Goal: Check status

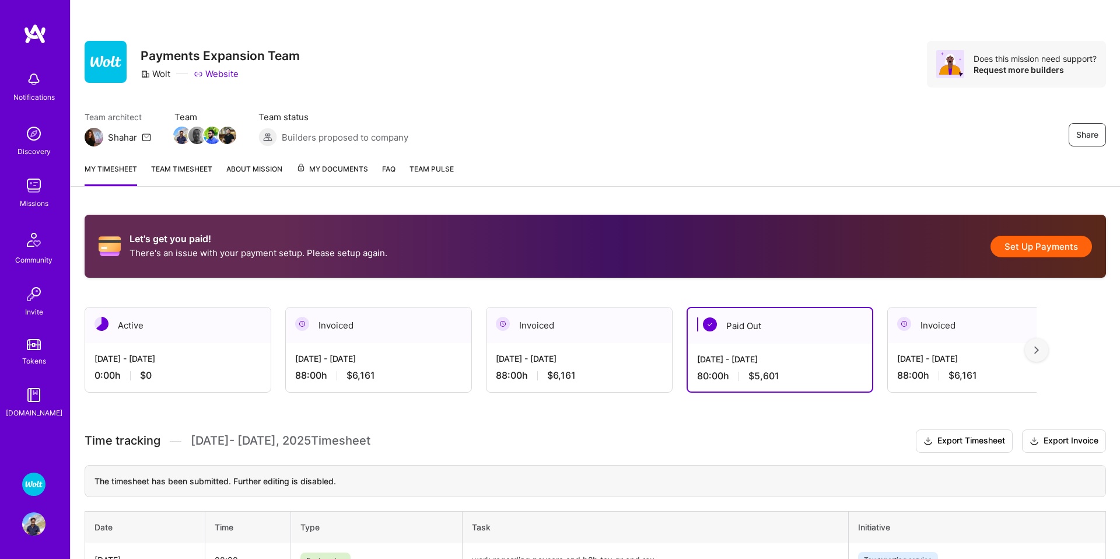
click at [184, 176] on link "Team timesheet" at bounding box center [181, 174] width 61 height 23
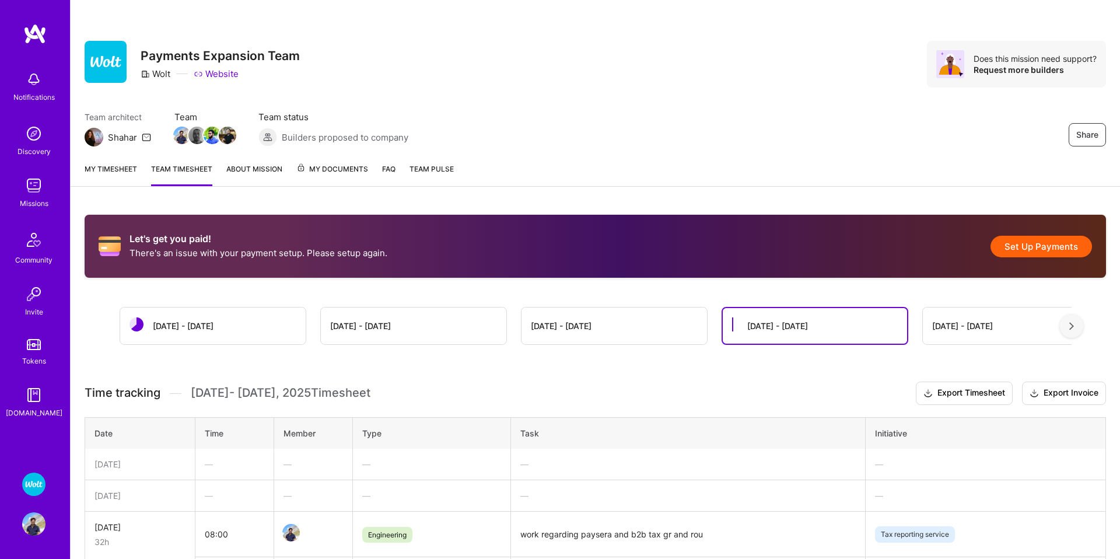
click at [268, 171] on link "About Mission" at bounding box center [254, 174] width 56 height 23
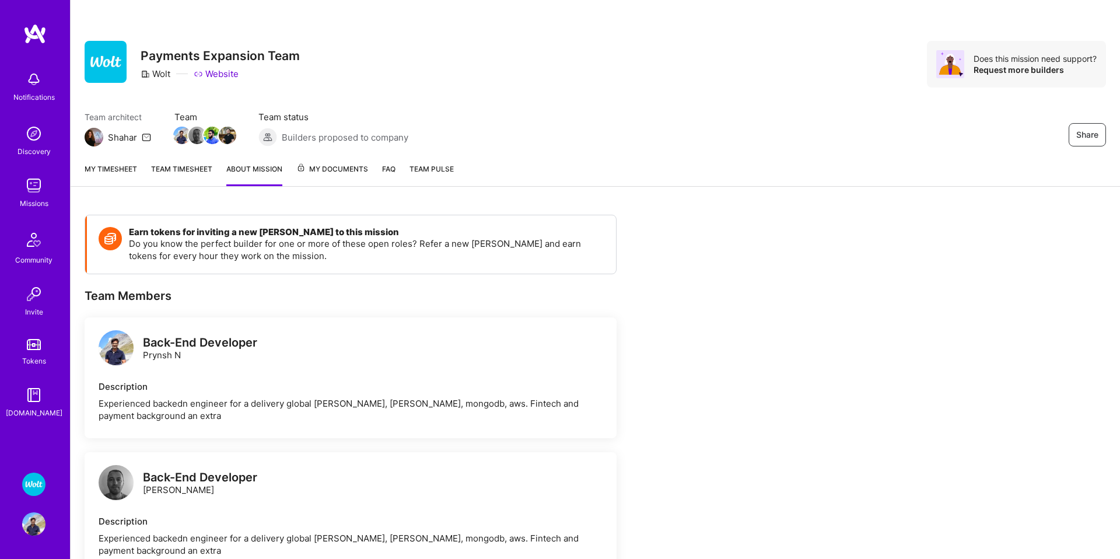
click at [332, 173] on span "My Documents" at bounding box center [332, 169] width 72 height 13
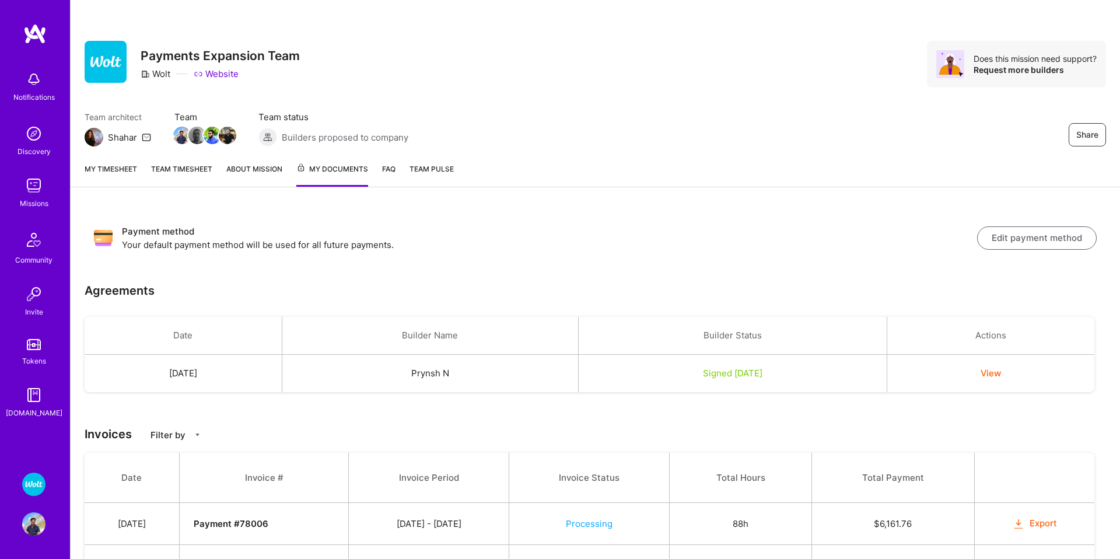
scroll to position [200, 0]
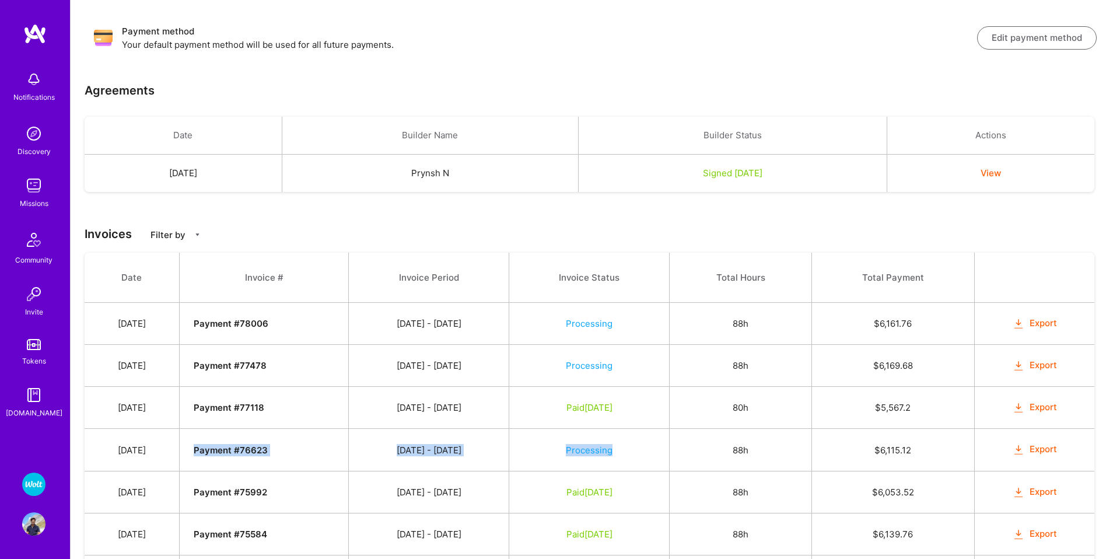
drag, startPoint x: 601, startPoint y: 443, endPoint x: 460, endPoint y: 430, distance: 141.8
click at [306, 435] on tr "[DATE] Payment # 76623 [DATE] - [DATE] Processing 88h $ 6,115.12 Export" at bounding box center [589, 450] width 1009 height 42
drag, startPoint x: 585, startPoint y: 446, endPoint x: 627, endPoint y: 447, distance: 42.6
click at [585, 446] on td "Processing" at bounding box center [589, 450] width 161 height 42
drag, startPoint x: 1077, startPoint y: 448, endPoint x: 212, endPoint y: 422, distance: 865.2
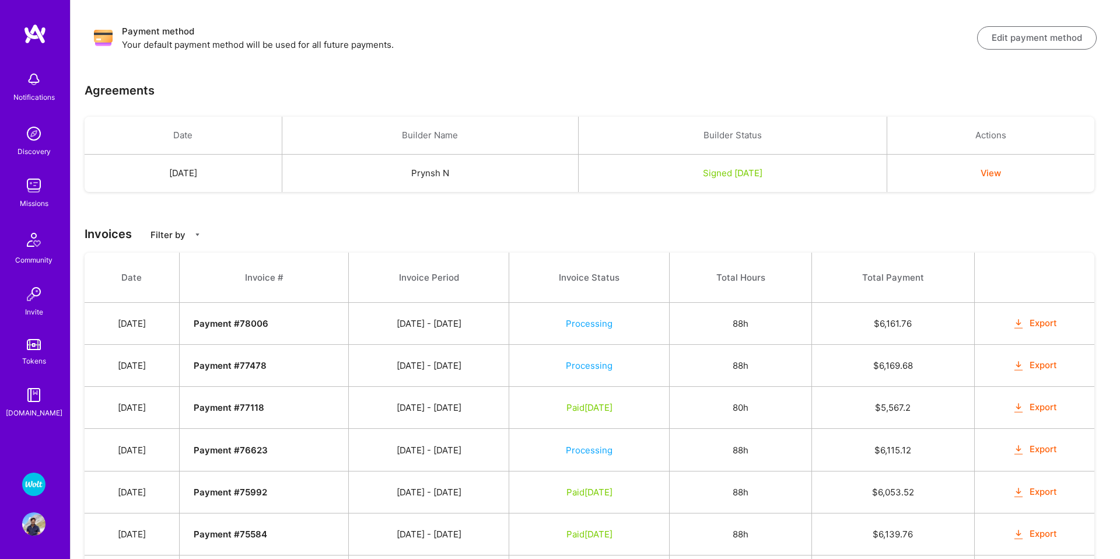
click at [669, 457] on td "Processing" at bounding box center [589, 450] width 161 height 42
drag, startPoint x: 116, startPoint y: 448, endPoint x: 1057, endPoint y: 444, distance: 941.2
click at [1085, 450] on tr "[DATE] Payment # 76623 [DATE] - [DATE] Processing 88h $ 6,115.12 Export" at bounding box center [589, 450] width 1009 height 42
copy tr "[DATE] Payment # 76623 [DATE] - [DATE] Processing 88h $ 6,115.12 Export"
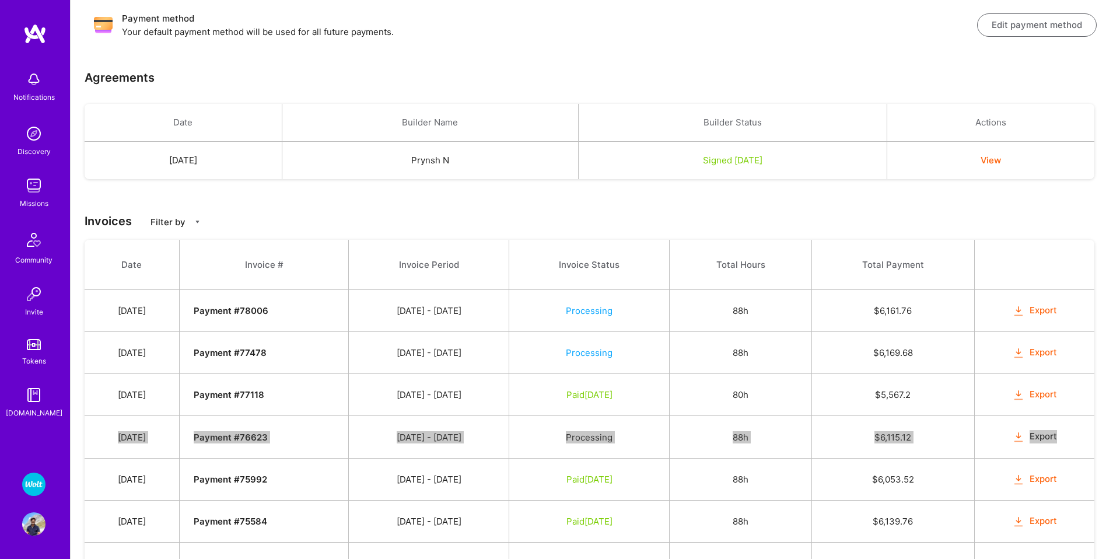
scroll to position [0, 0]
